Goal: Task Accomplishment & Management: Manage account settings

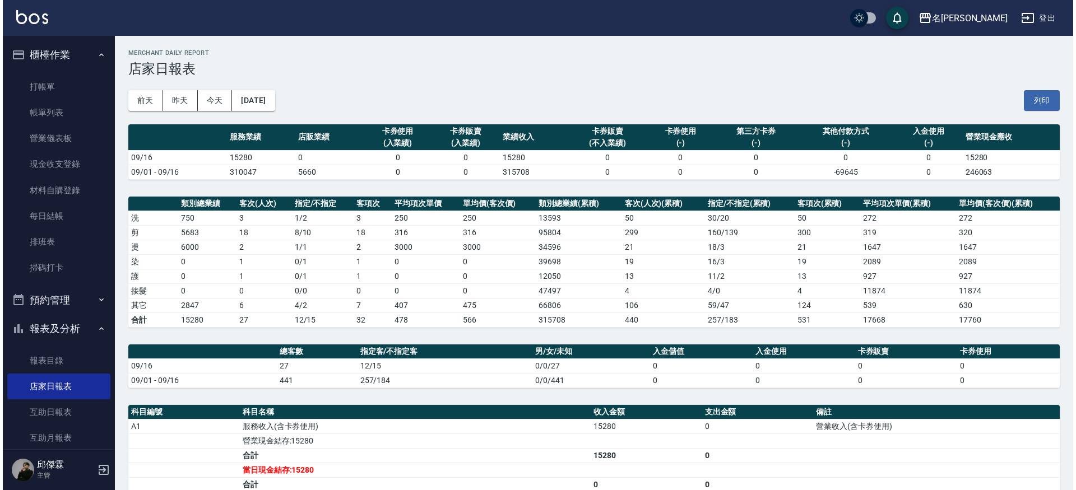
scroll to position [47, 0]
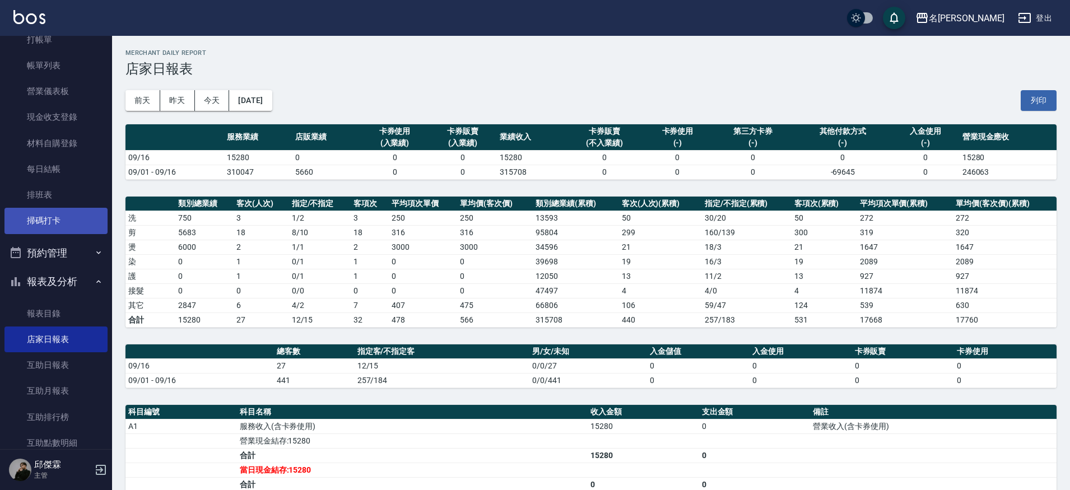
click at [41, 214] on link "掃碼打卡" at bounding box center [55, 221] width 103 height 26
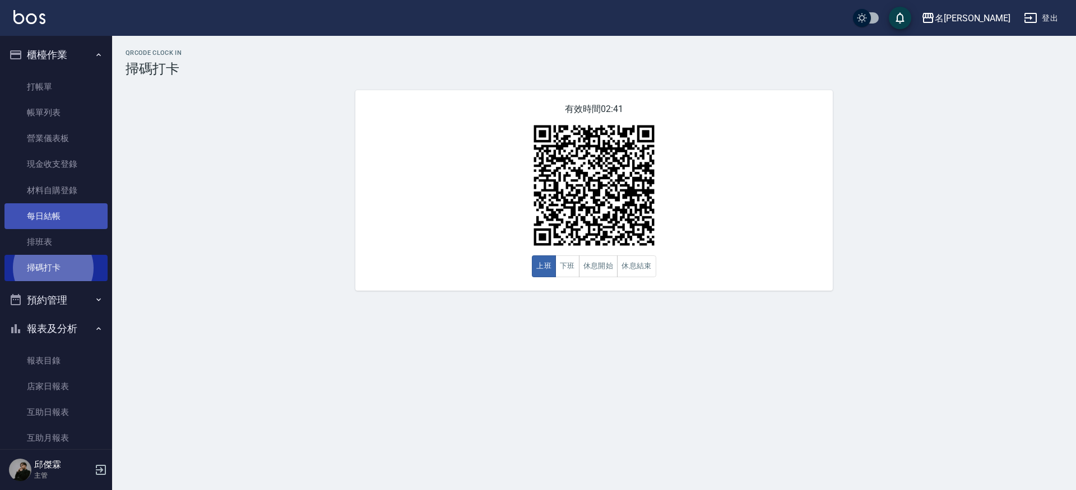
click at [94, 224] on link "每日結帳" at bounding box center [55, 216] width 103 height 26
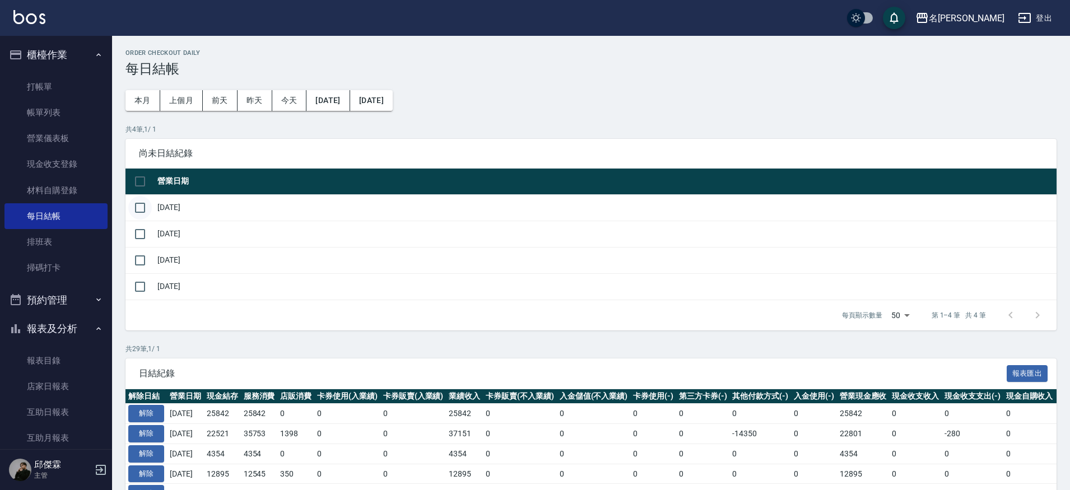
click at [140, 209] on input "checkbox" at bounding box center [140, 208] width 24 height 24
checkbox input "true"
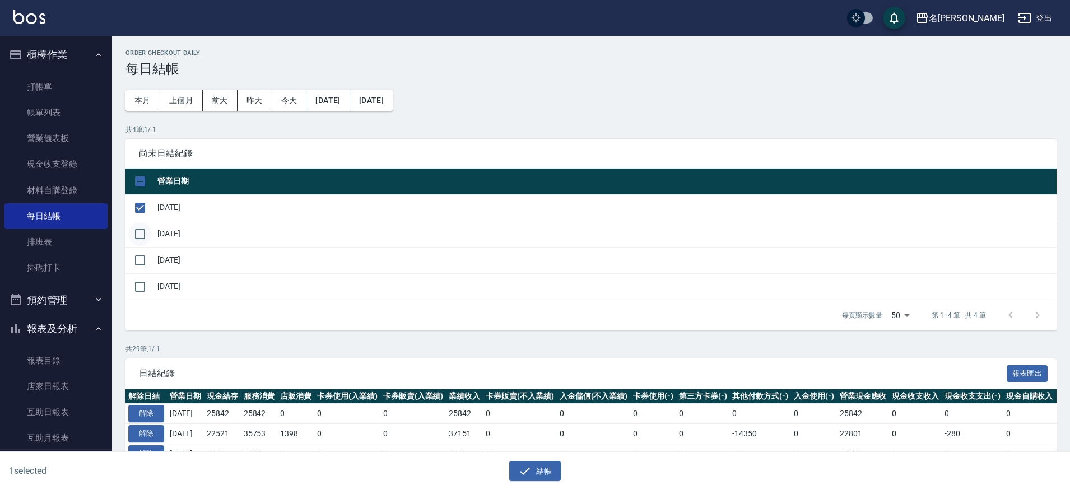
click at [137, 234] on input "checkbox" at bounding box center [140, 234] width 24 height 24
checkbox input "true"
click at [140, 262] on input "checkbox" at bounding box center [140, 261] width 24 height 24
checkbox input "true"
click at [140, 286] on input "checkbox" at bounding box center [140, 287] width 24 height 24
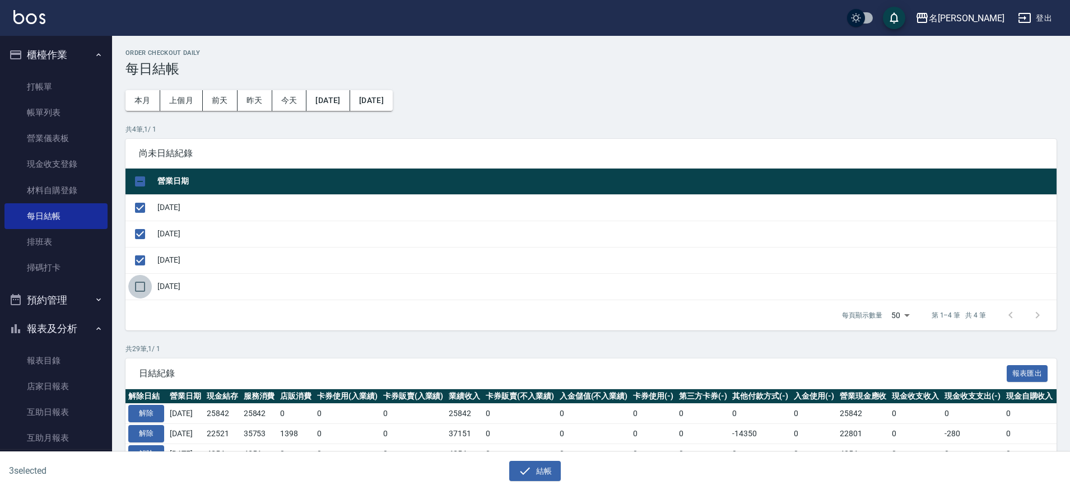
checkbox input "true"
click at [545, 471] on button "結帳" at bounding box center [535, 471] width 52 height 21
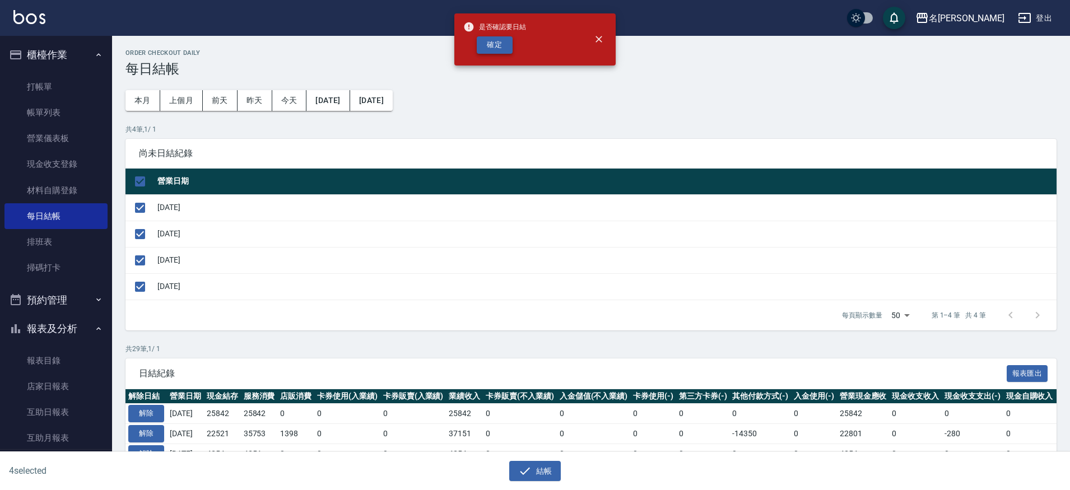
click at [494, 50] on button "確定" at bounding box center [495, 44] width 36 height 17
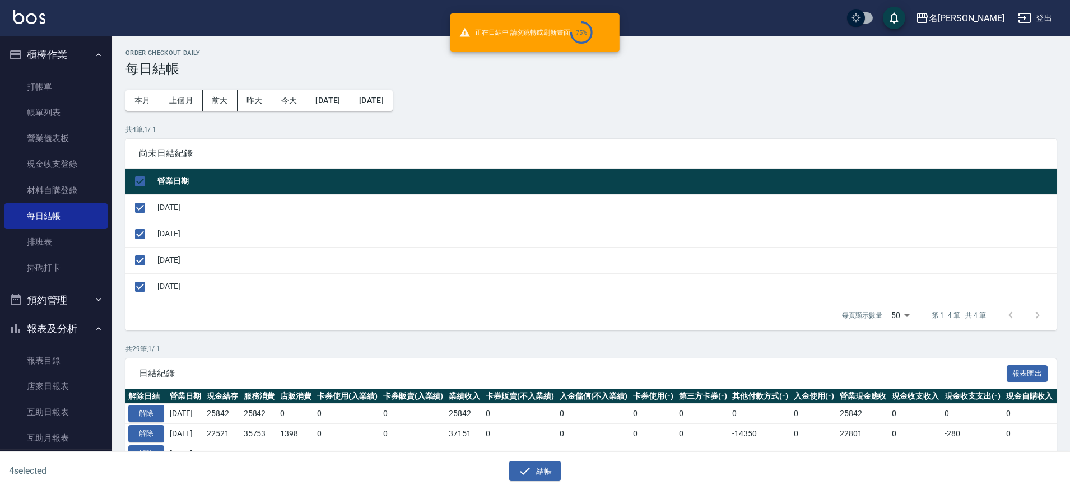
checkbox input "false"
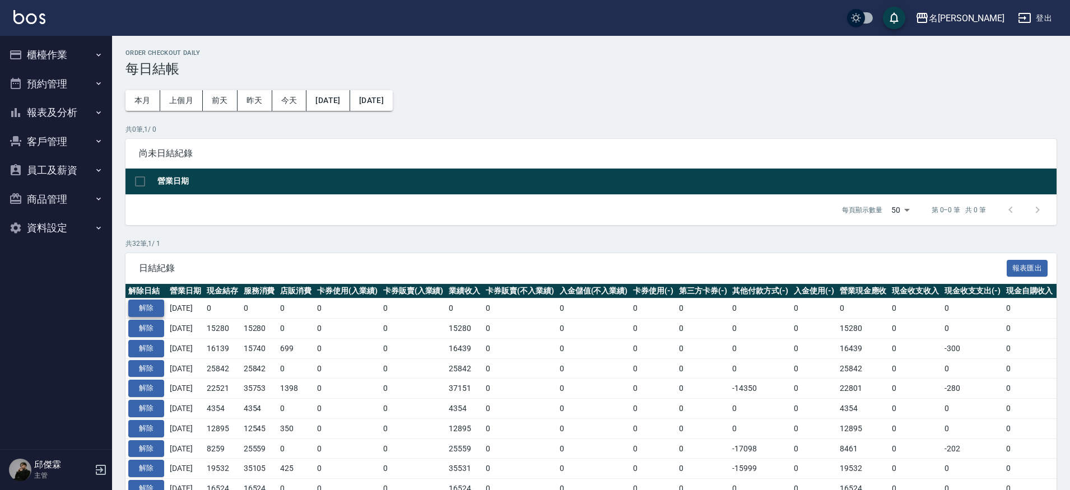
click at [151, 308] on button "解除" at bounding box center [146, 308] width 36 height 17
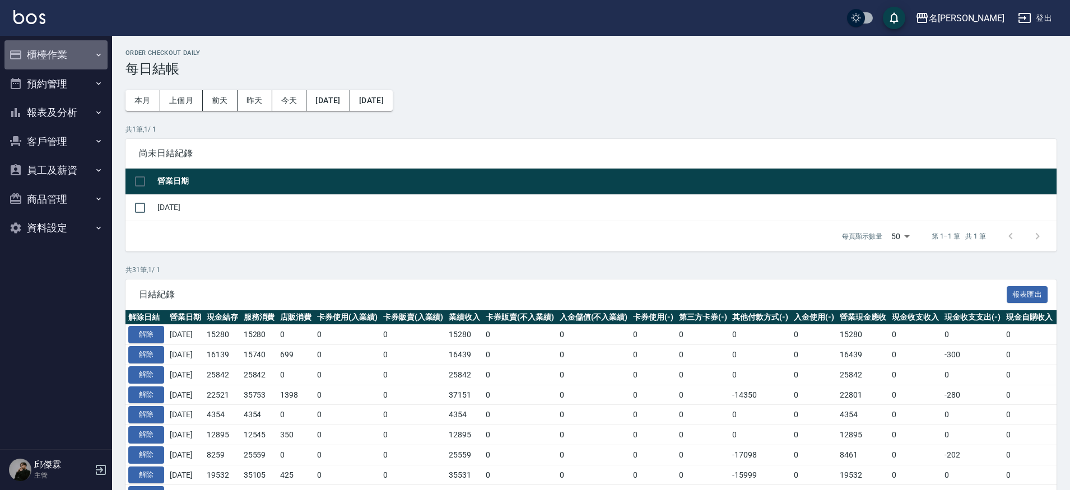
click at [30, 53] on button "櫃檯作業" at bounding box center [55, 54] width 103 height 29
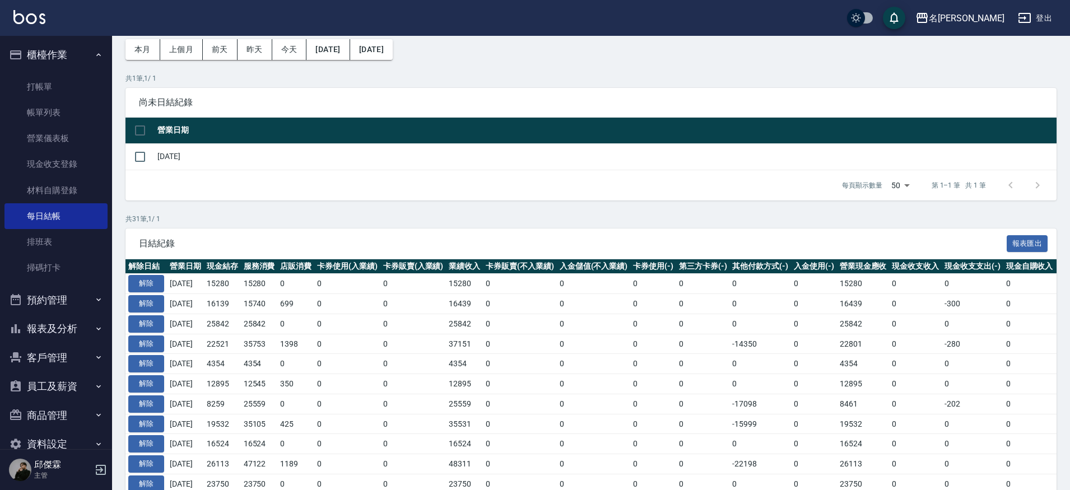
scroll to position [55, 0]
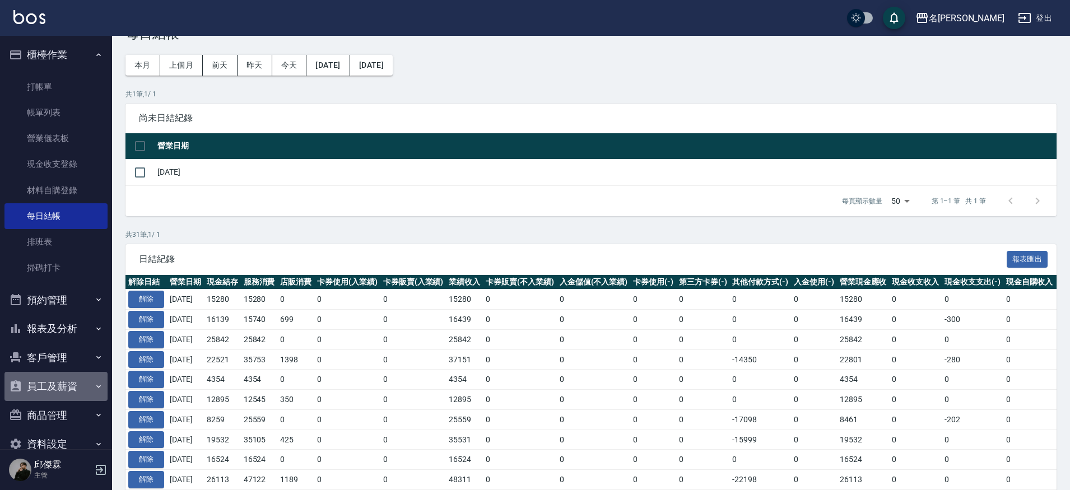
click at [64, 377] on button "員工及薪資" at bounding box center [55, 386] width 103 height 29
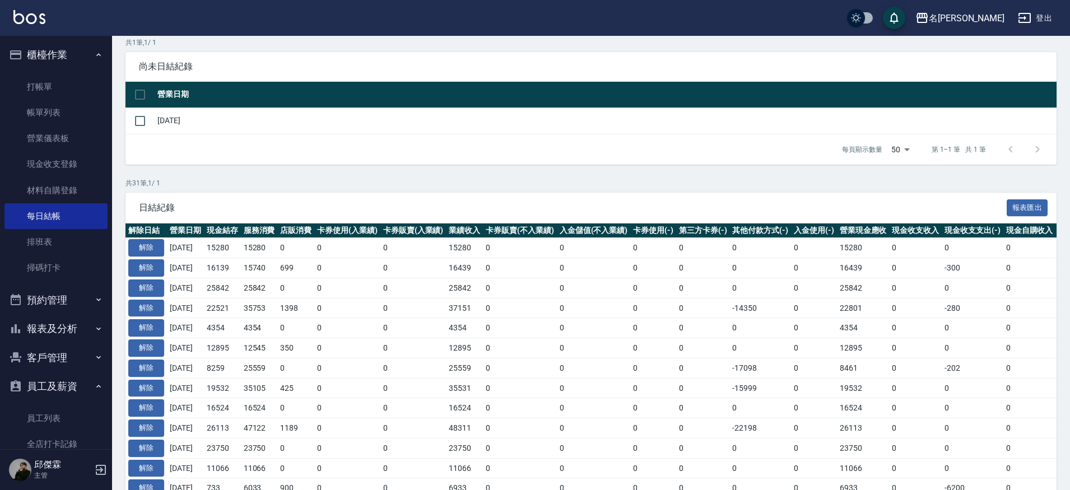
scroll to position [102, 0]
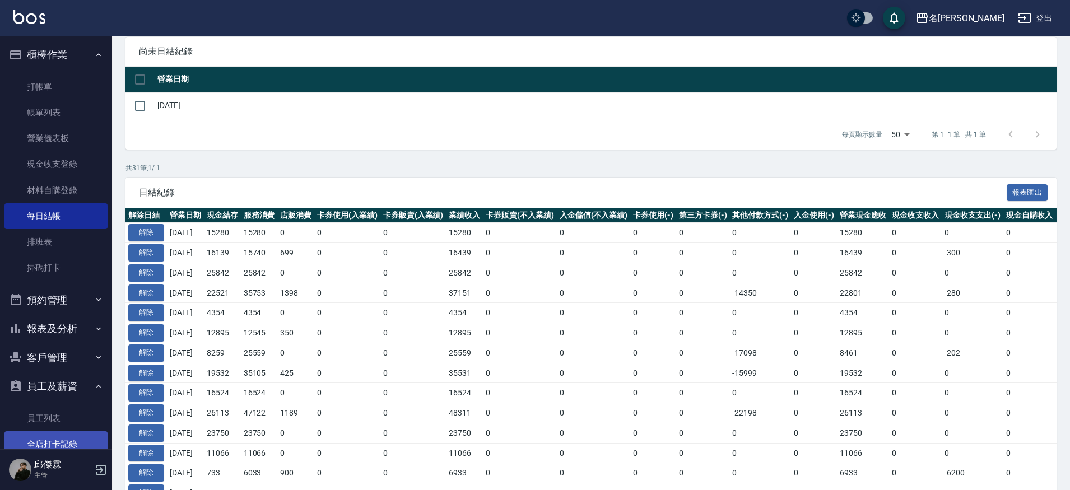
click at [67, 438] on link "全店打卡記錄" at bounding box center [55, 444] width 103 height 26
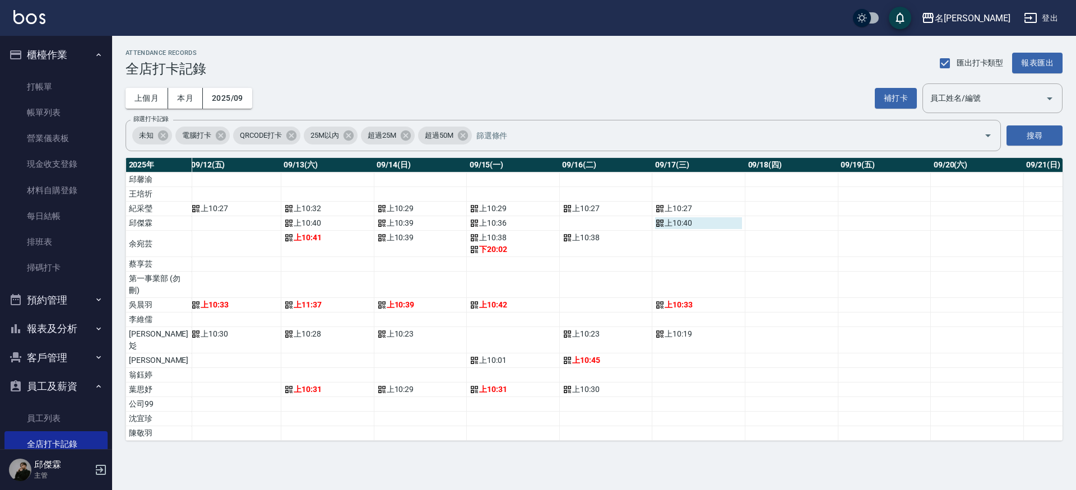
scroll to position [0, 1155]
click at [565, 240] on div "上 10:38" at bounding box center [608, 238] width 87 height 12
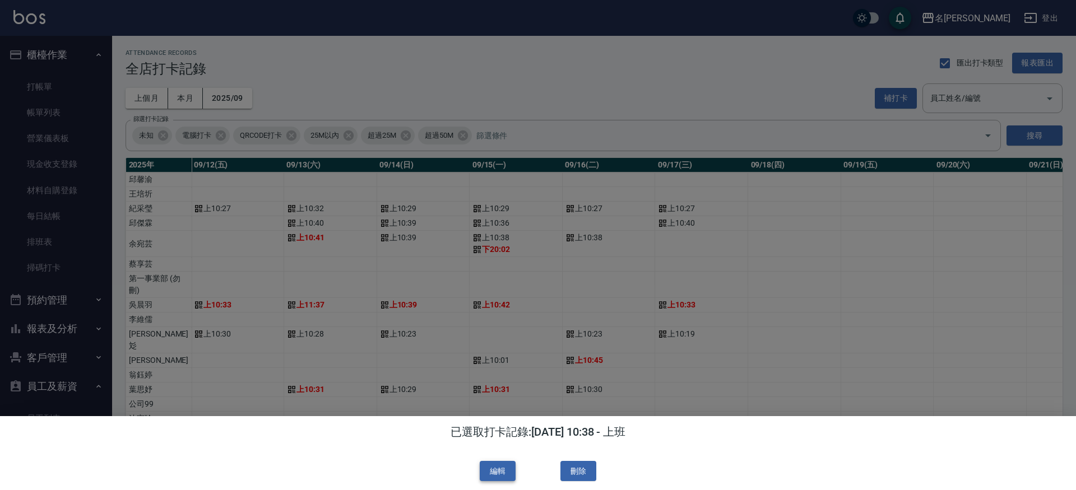
click at [505, 473] on button "編輯" at bounding box center [498, 471] width 36 height 21
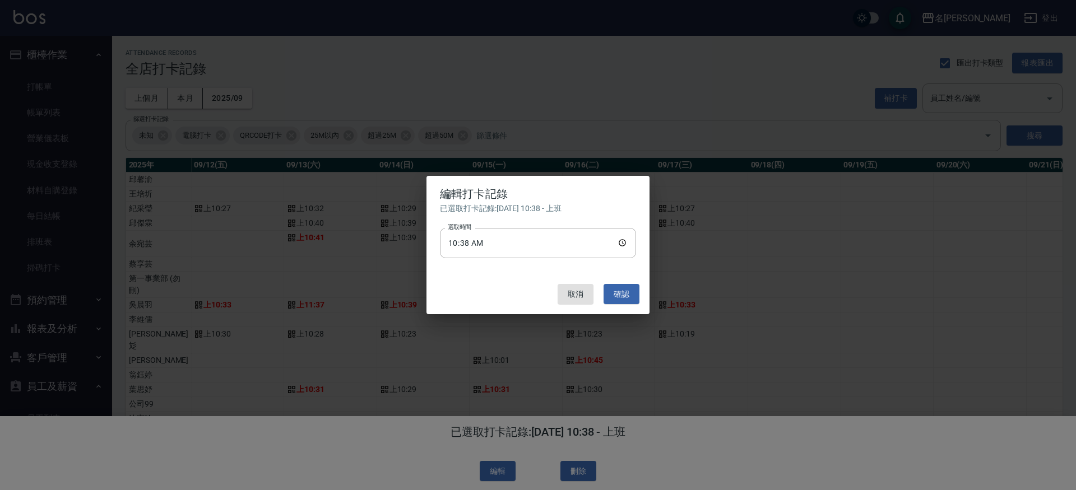
click at [753, 81] on div "編輯打卡記錄 已選取打卡記錄: [DATE] 10:38 - 上班 選取時間 10:38 選取時間 取消 確認" at bounding box center [538, 245] width 1076 height 490
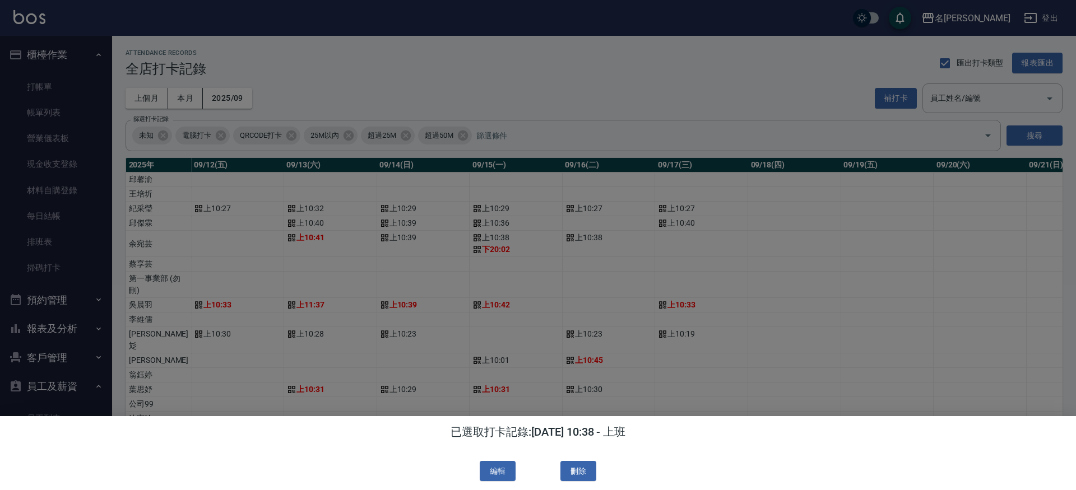
click at [621, 307] on div at bounding box center [538, 245] width 1076 height 490
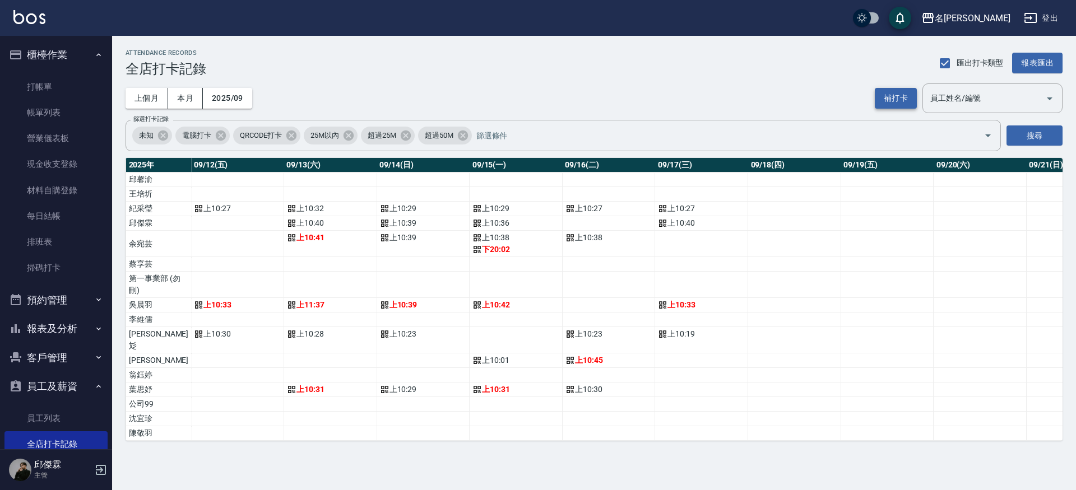
click at [893, 98] on button "補打卡" at bounding box center [896, 98] width 42 height 21
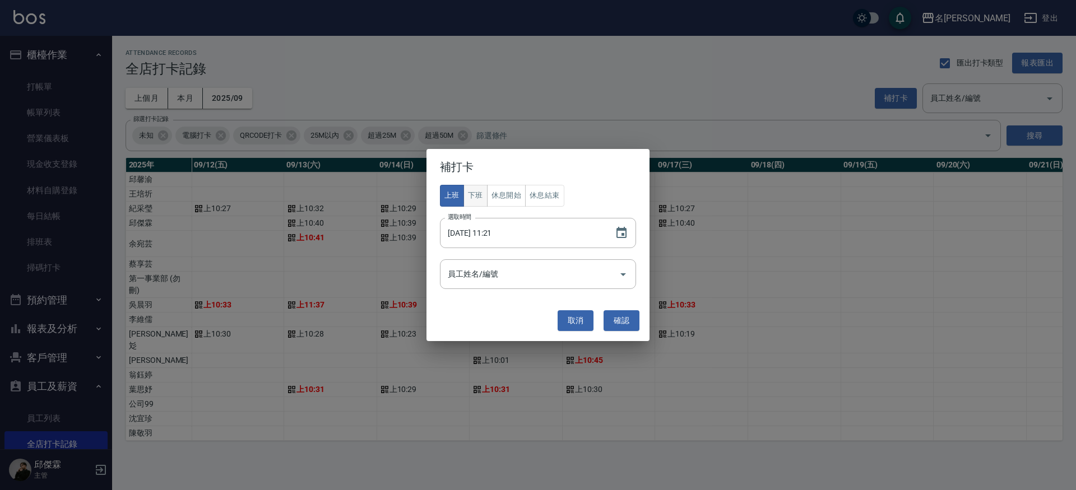
click at [473, 194] on button "下班" at bounding box center [475, 196] width 24 height 22
click at [490, 234] on input "[DATE] 11:21" at bounding box center [522, 233] width 164 height 30
click at [484, 233] on input "[DATE] 11:21" at bounding box center [522, 233] width 164 height 30
click at [497, 233] on input "[DATE] 08:30" at bounding box center [522, 233] width 164 height 30
click at [530, 236] on input "[DATE] 08:30" at bounding box center [522, 233] width 164 height 30
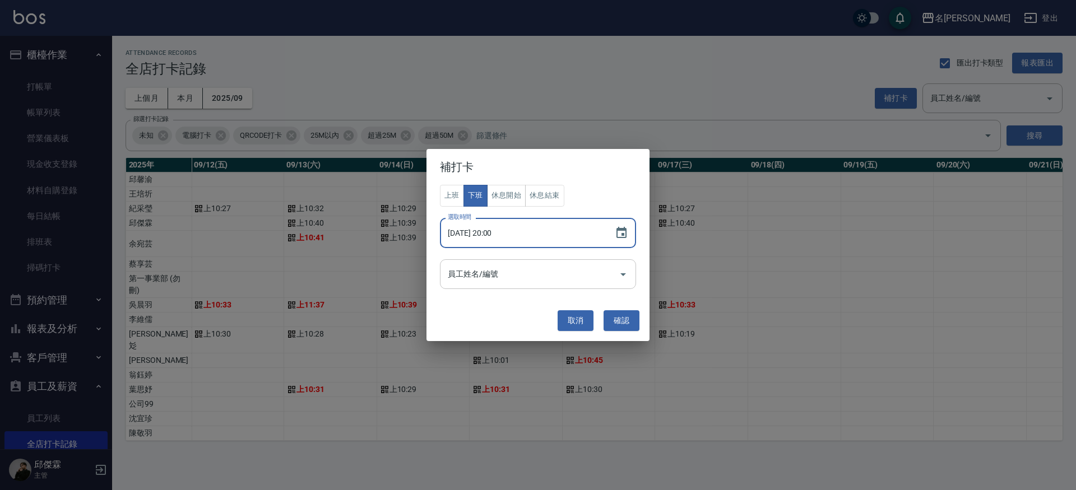
type input "[DATE] 20:00"
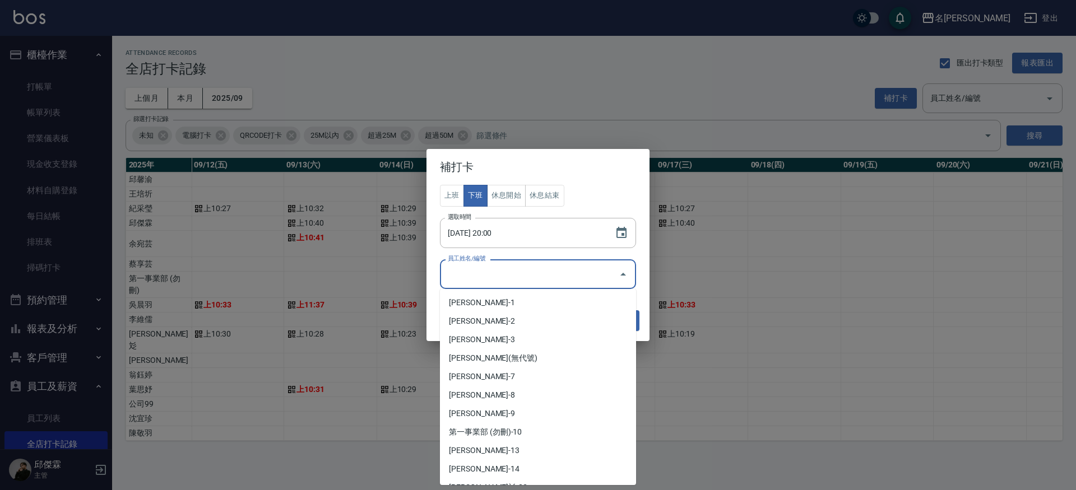
click at [518, 268] on input "員工姓名/編號" at bounding box center [529, 274] width 169 height 20
click at [477, 388] on li "[PERSON_NAME]-8" at bounding box center [538, 395] width 196 height 18
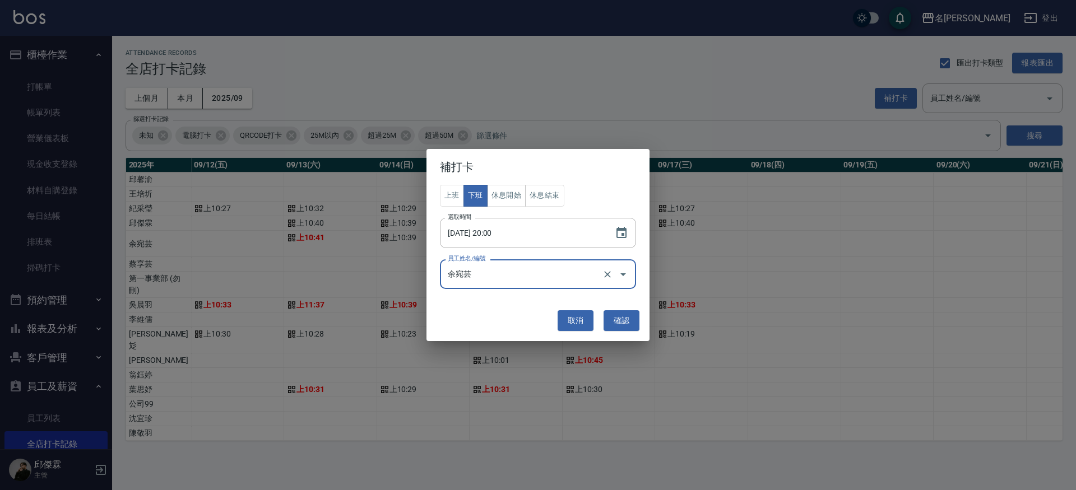
type input "余宛芸"
click at [633, 322] on button "確認" at bounding box center [621, 320] width 36 height 21
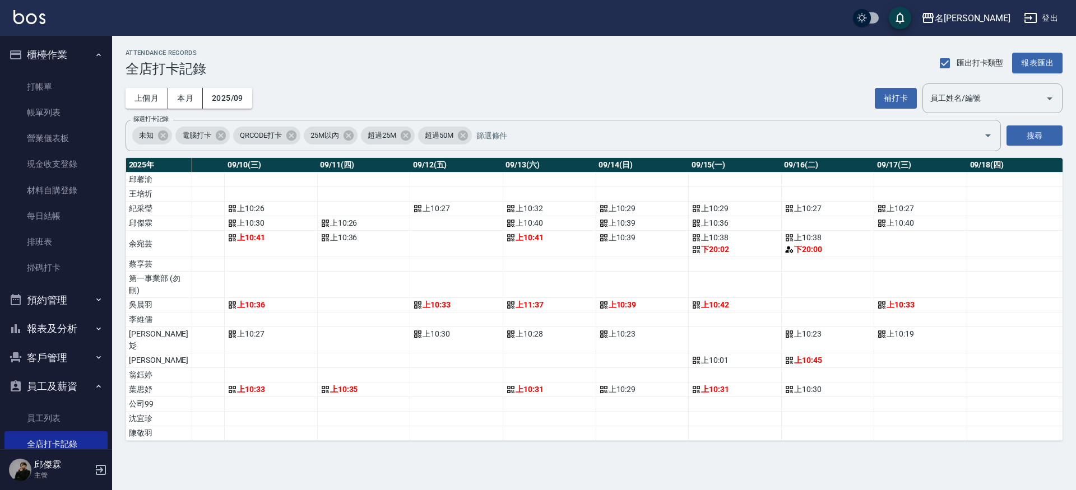
scroll to position [0, 935]
click at [49, 328] on button "報表及分析" at bounding box center [55, 328] width 103 height 29
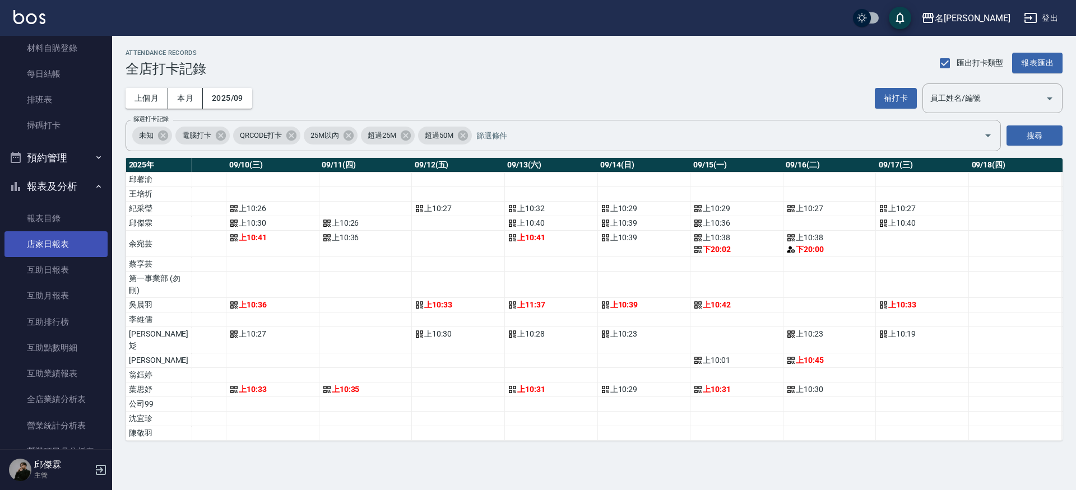
scroll to position [189, 0]
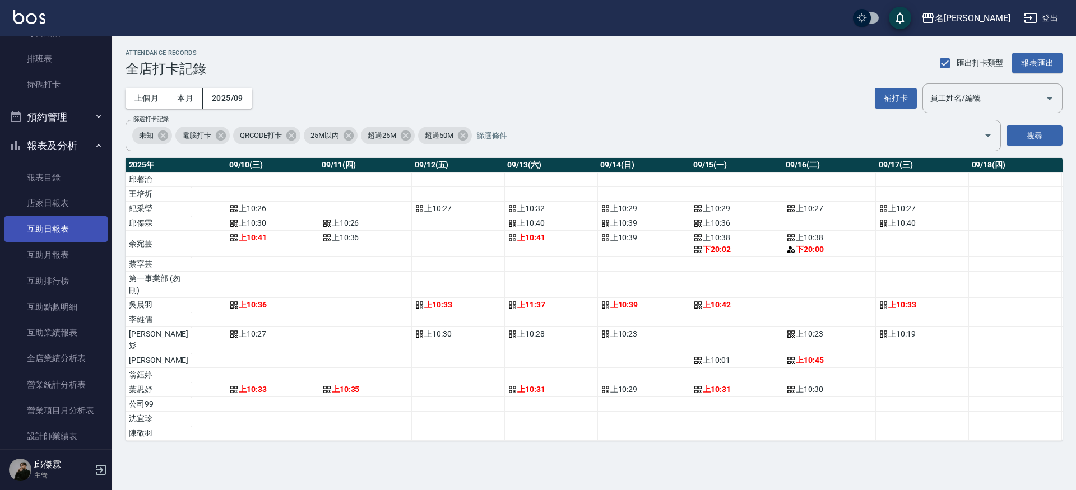
click at [59, 227] on link "互助日報表" at bounding box center [55, 229] width 103 height 26
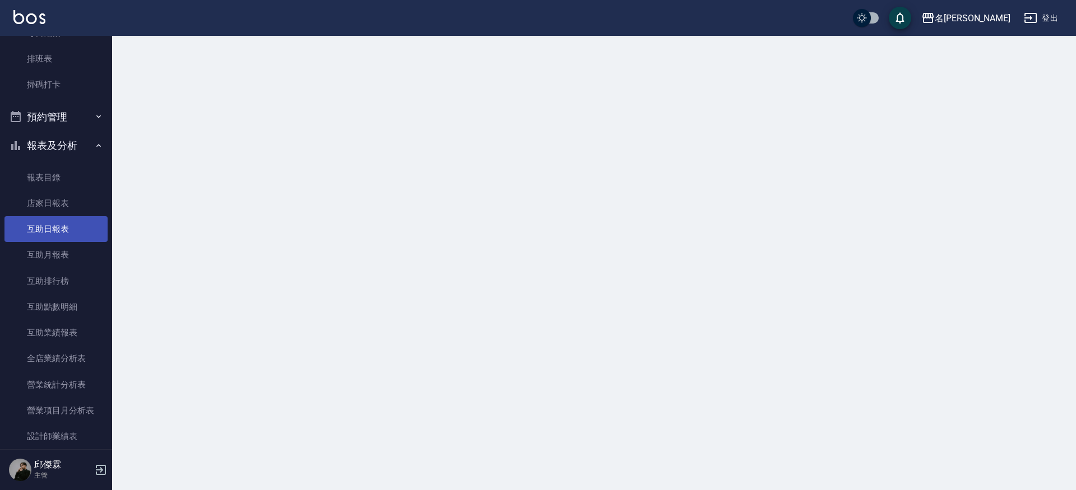
scroll to position [184, 0]
